Goal: Transaction & Acquisition: Book appointment/travel/reservation

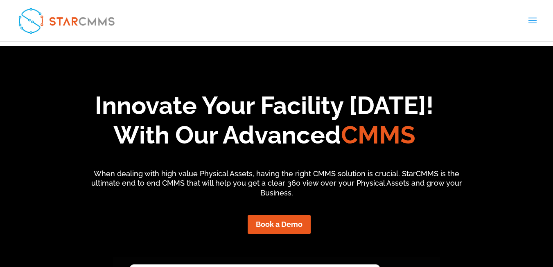
click at [0, 0] on link "Features" at bounding box center [0, 0] width 0 height 0
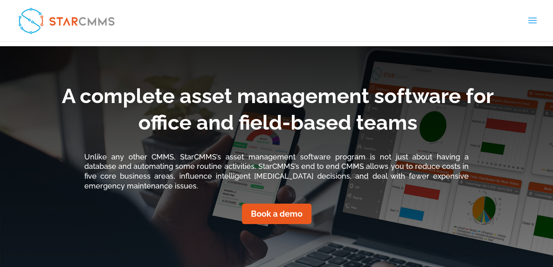
click at [0, 0] on link "Pricing" at bounding box center [0, 0] width 0 height 0
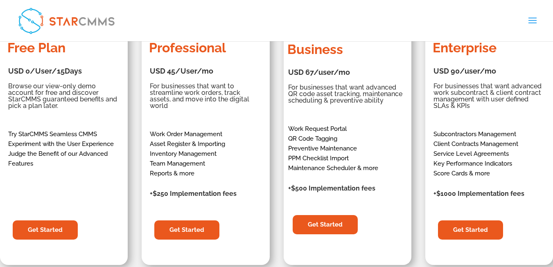
scroll to position [213, 0]
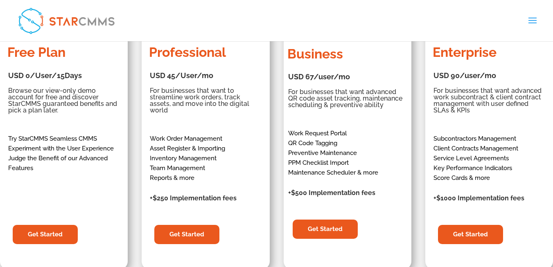
click at [0, 0] on link "Manufacturing & Retail" at bounding box center [0, 0] width 0 height 0
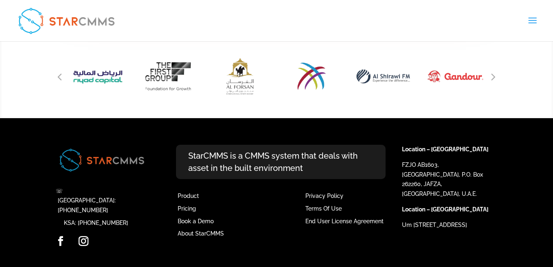
scroll to position [1366, 0]
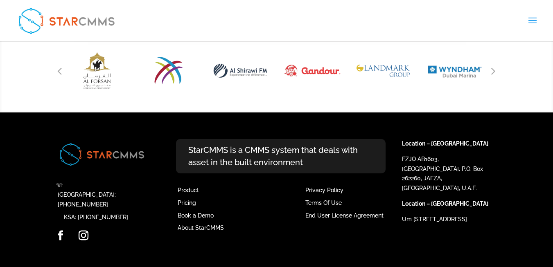
click at [0, 0] on link "Streamline your workflows" at bounding box center [0, 0] width 0 height 0
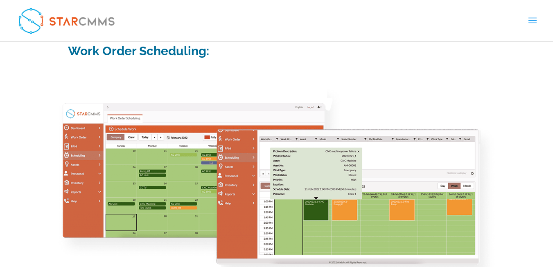
scroll to position [1262, 0]
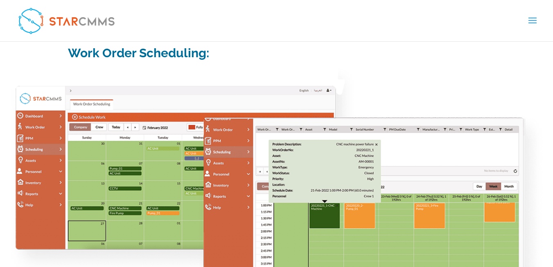
click at [123, 155] on img at bounding box center [277, 194] width 540 height 262
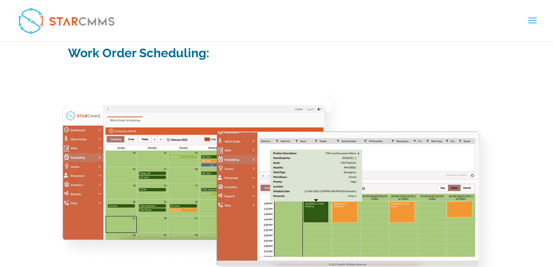
click at [0, 0] on link "Request Software Demo" at bounding box center [0, 0] width 0 height 0
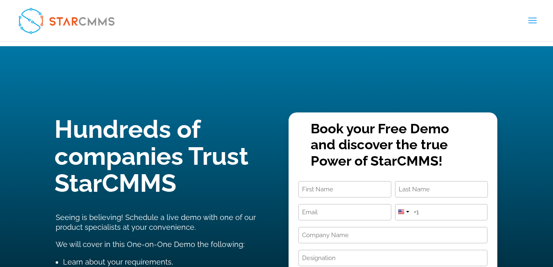
click at [358, 181] on input "First" at bounding box center [345, 189] width 93 height 16
type input "Sridhar"
type input "S"
type input "sridhar@gulfelectronicstrading.com"
click at [426, 204] on input "+1" at bounding box center [441, 212] width 93 height 16
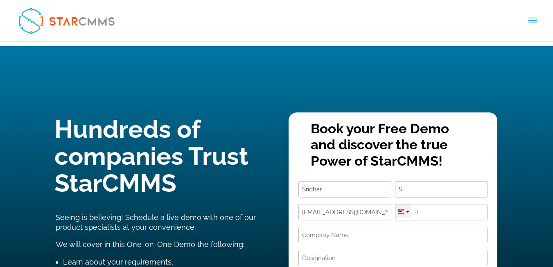
click at [406, 205] on div at bounding box center [404, 211] width 16 height 13
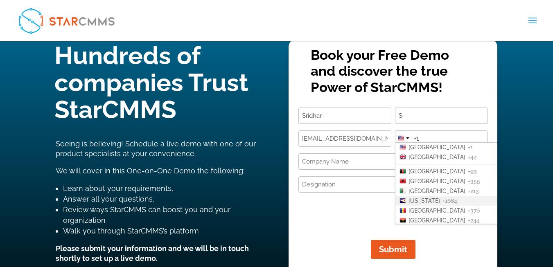
scroll to position [90, 0]
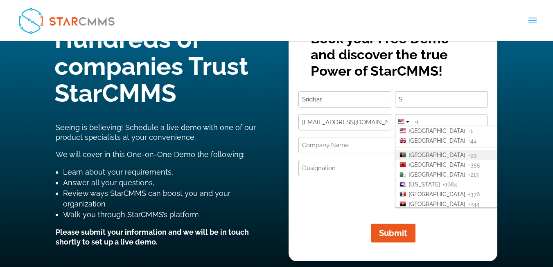
click at [246, 123] on span "Seeing is believing! Schedule a live demo with one of our product specialists a…" at bounding box center [156, 132] width 200 height 18
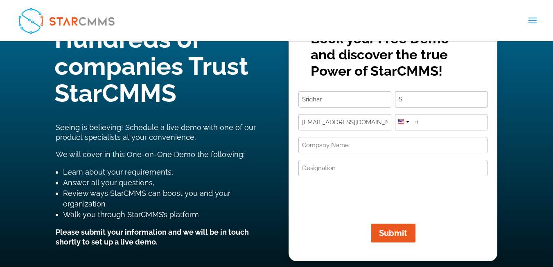
click at [514, 66] on div at bounding box center [276, 191] width 479 height 251
click at [0, 0] on link "Asset Consulting" at bounding box center [0, 0] width 0 height 0
